Goal: Information Seeking & Learning: Find specific fact

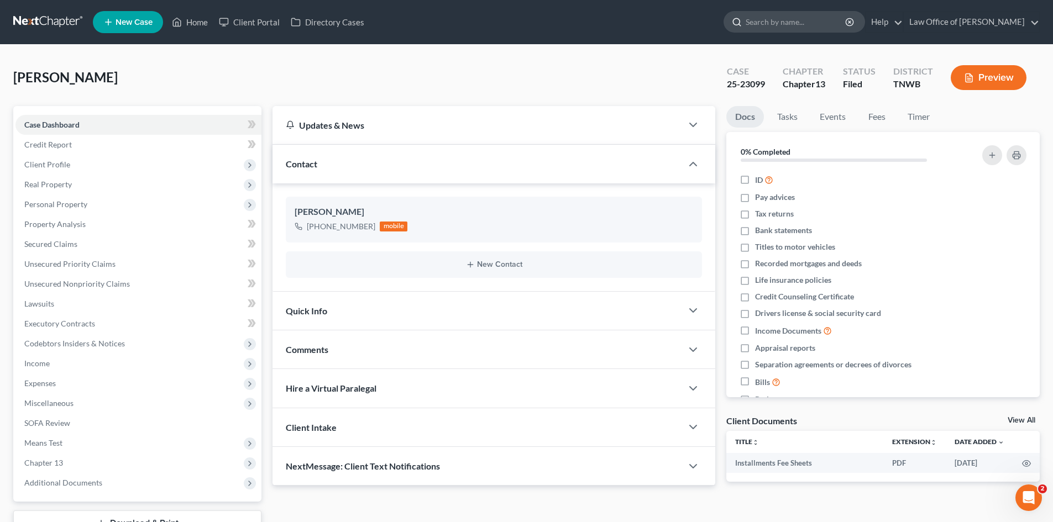
click at [811, 20] on input "search" at bounding box center [796, 22] width 101 height 20
type input "[PERSON_NAME]"
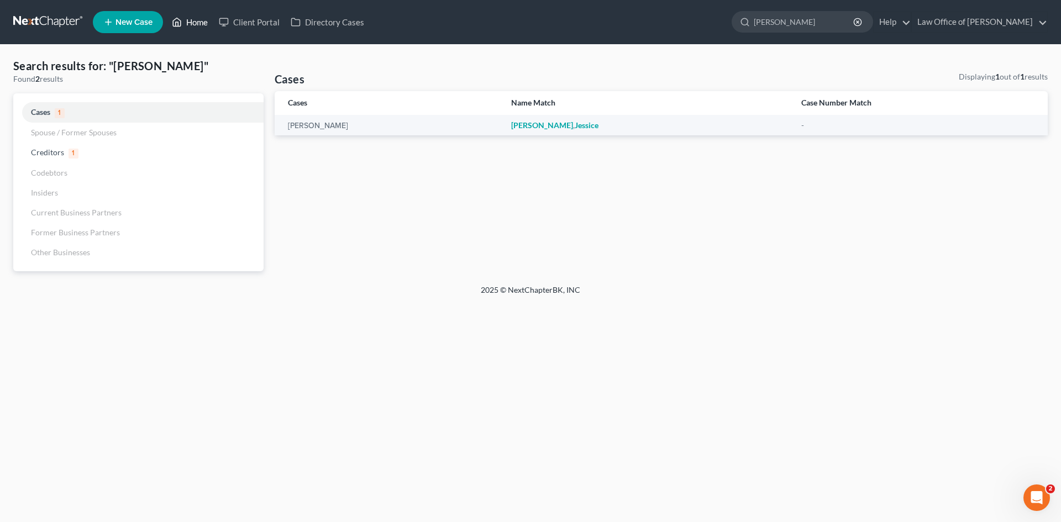
click at [196, 20] on link "Home" at bounding box center [189, 22] width 47 height 20
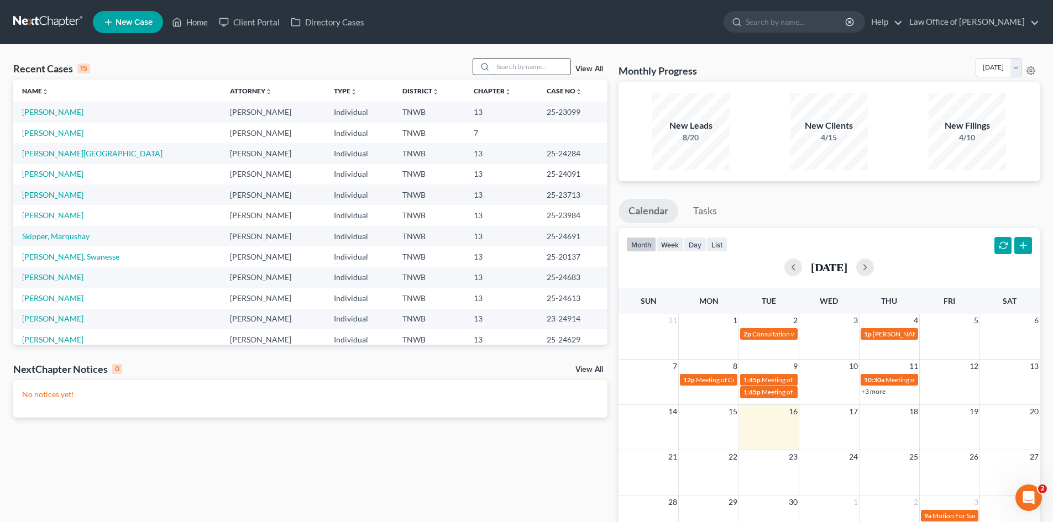
click at [548, 69] on input "search" at bounding box center [531, 67] width 77 height 16
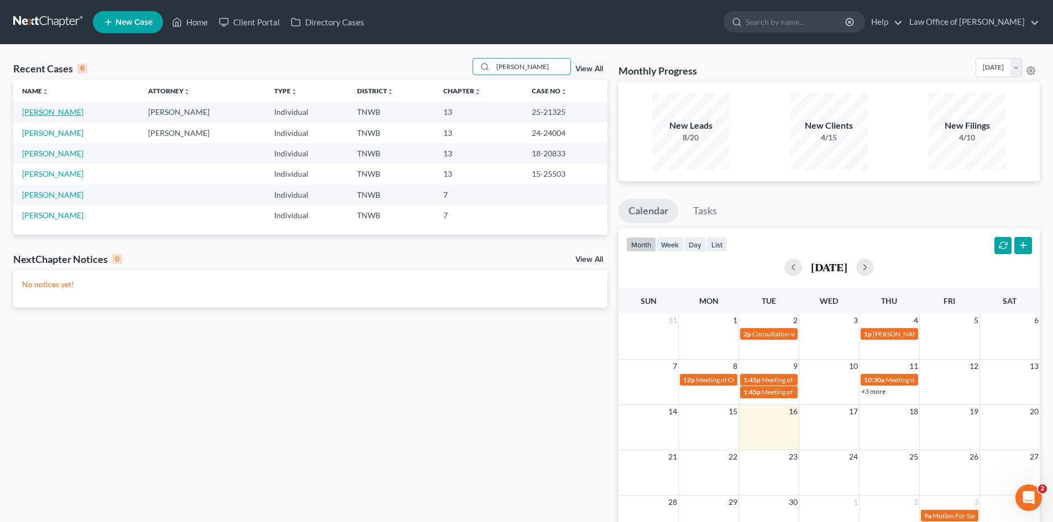
type input "[PERSON_NAME]"
click at [69, 111] on link "[PERSON_NAME]" at bounding box center [52, 111] width 61 height 9
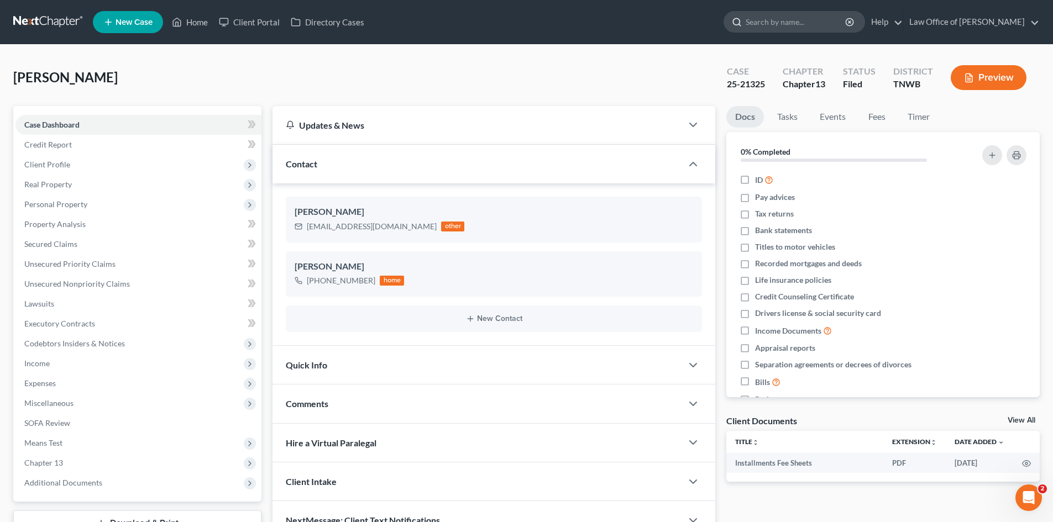
click at [796, 28] on input "search" at bounding box center [796, 22] width 101 height 20
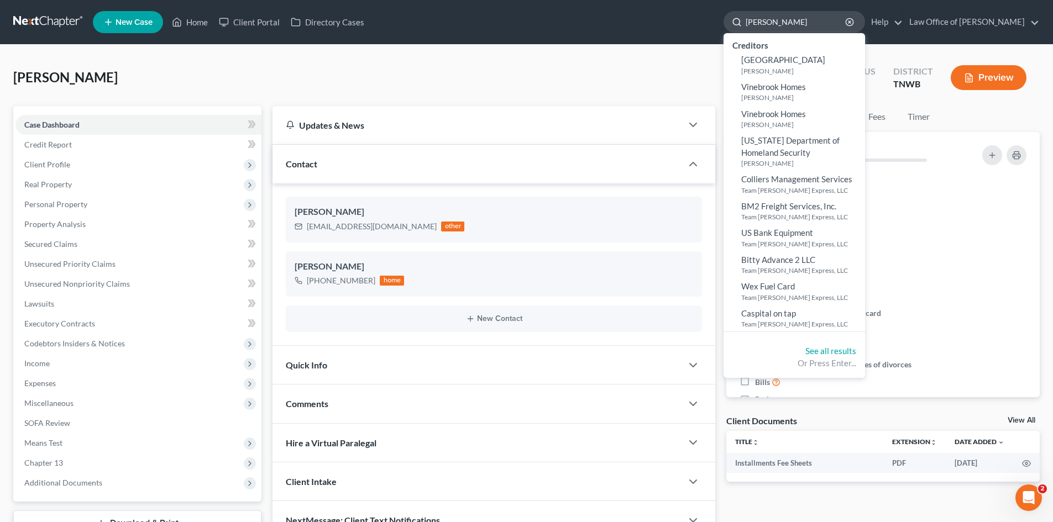
type input "[PERSON_NAME]"
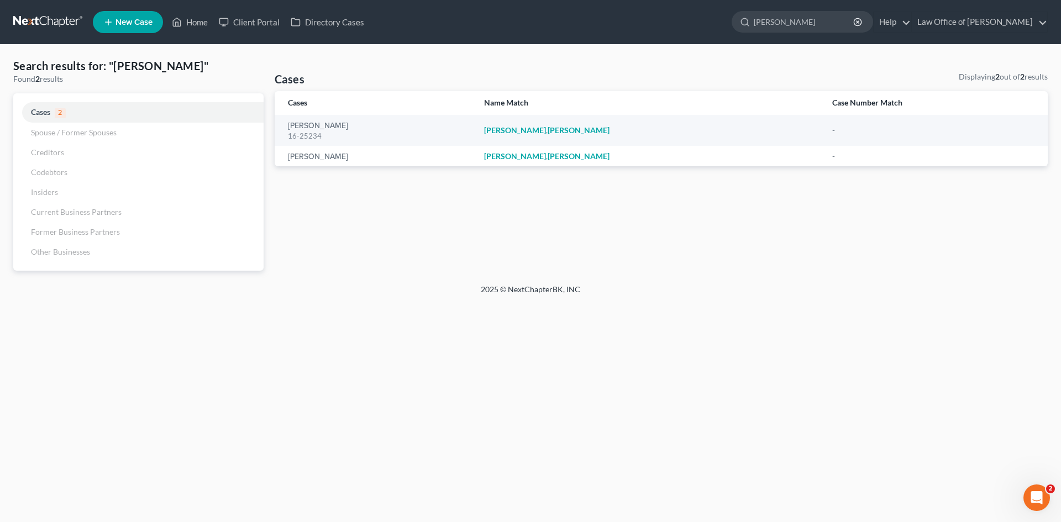
drag, startPoint x: 820, startPoint y: 27, endPoint x: 742, endPoint y: 24, distance: 78.0
click at [743, 26] on ul "New Case Home Client Portal Directory Cases [PERSON_NAME] - No Result - Cases […" at bounding box center [570, 22] width 955 height 29
type input "[PERSON_NAME]"
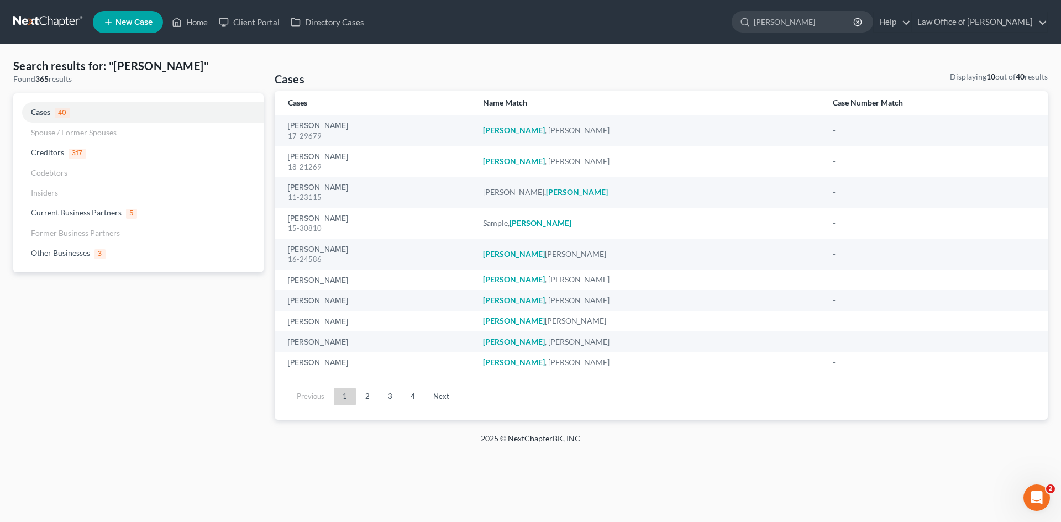
drag, startPoint x: 805, startPoint y: 30, endPoint x: 747, endPoint y: 43, distance: 59.5
click at [747, 43] on nav "Home New Case Client Portal Directory Cases Law Office of [PERSON_NAME] Dunlap …" at bounding box center [530, 22] width 1061 height 44
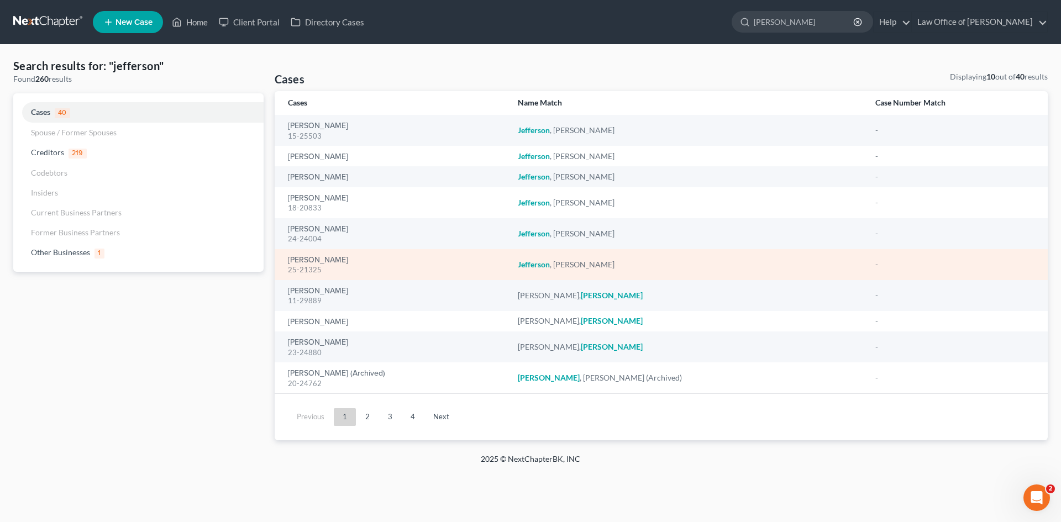
type input "[PERSON_NAME]"
click at [403, 262] on div "[PERSON_NAME] 25-21325" at bounding box center [394, 265] width 212 height 22
click at [401, 262] on div "[PERSON_NAME] 25-21325" at bounding box center [394, 265] width 212 height 22
click at [550, 265] on em "Jefferson" at bounding box center [534, 264] width 32 height 9
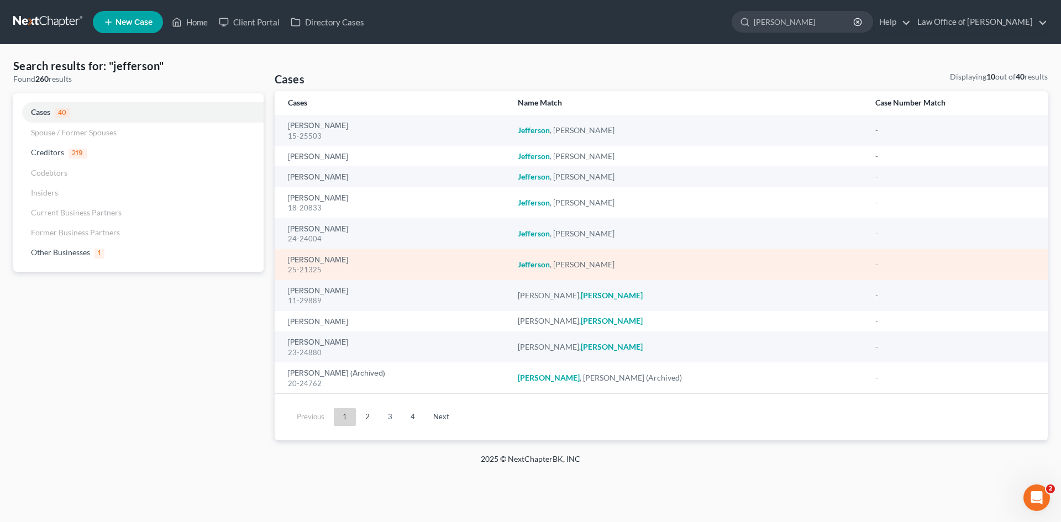
click at [360, 261] on div "[PERSON_NAME] 25-21325" at bounding box center [394, 265] width 212 height 22
drag, startPoint x: 327, startPoint y: 267, endPoint x: 278, endPoint y: 270, distance: 49.3
click at [278, 270] on td "[PERSON_NAME] 25-21325" at bounding box center [392, 264] width 234 height 31
copy div "25-21325"
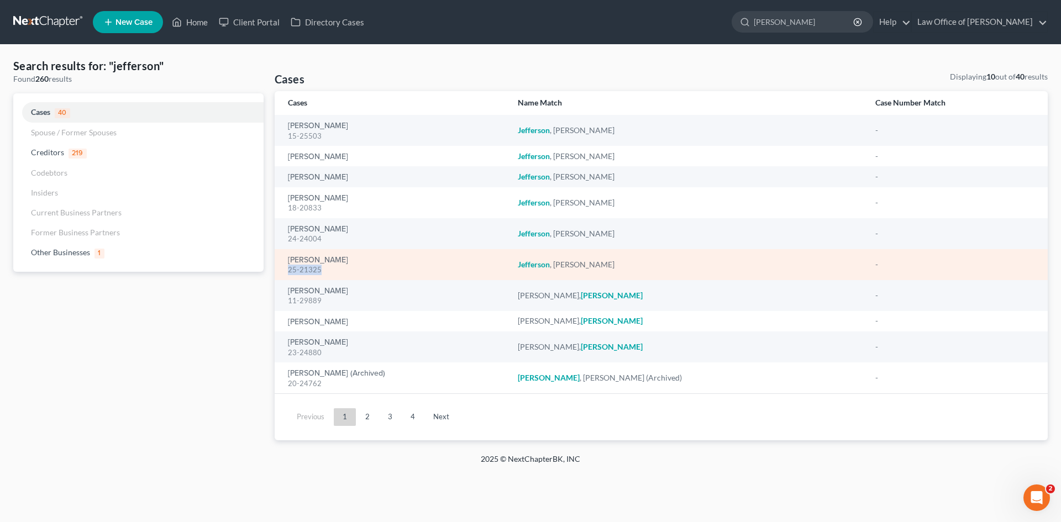
copy div "25-21325"
